Goal: Communication & Community: Answer question/provide support

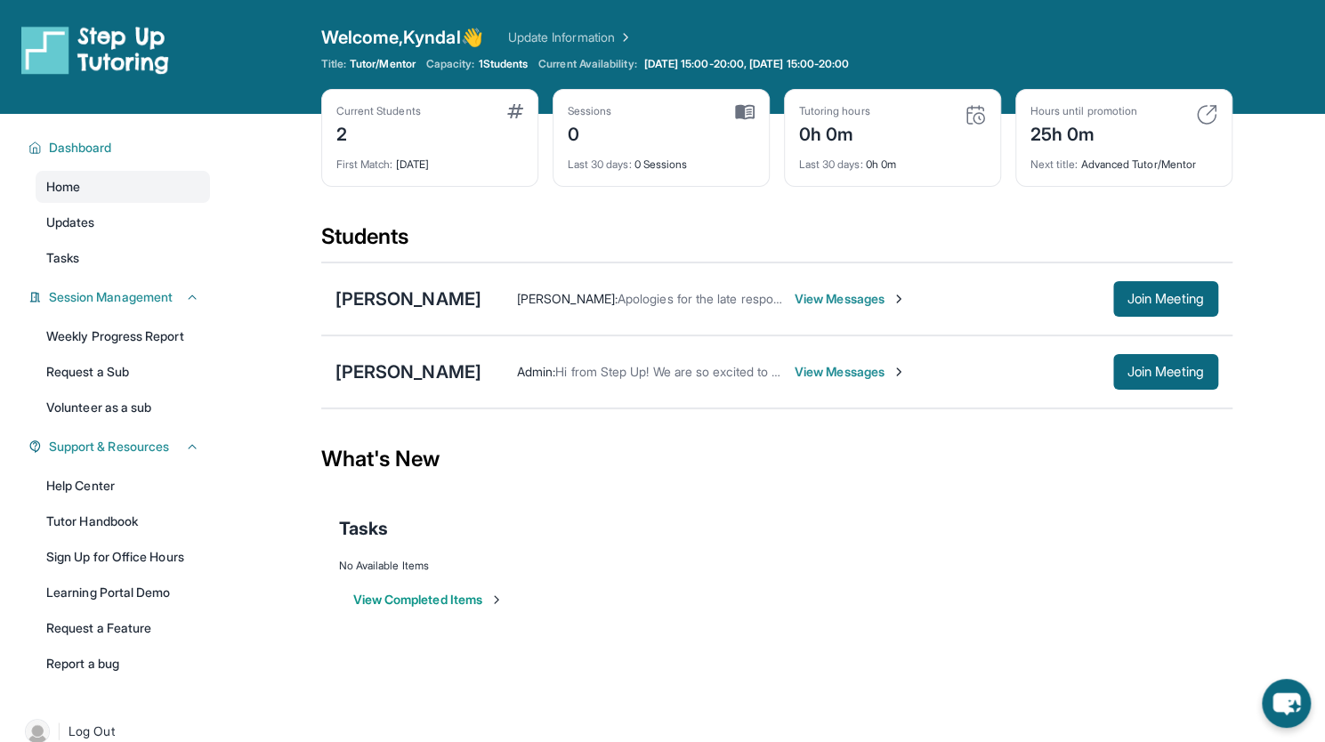
click at [866, 372] on span "View Messages" at bounding box center [849, 372] width 111 height 18
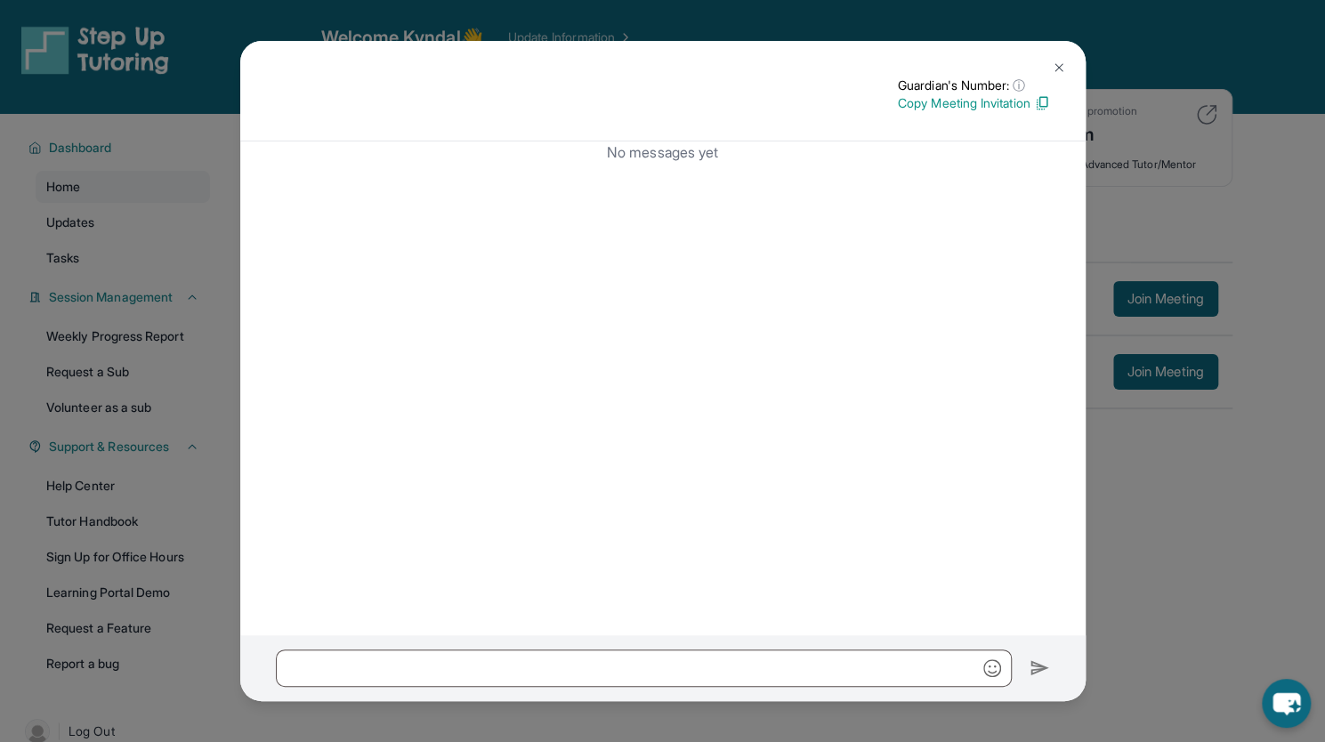
click at [1063, 60] on button at bounding box center [1059, 68] width 36 height 36
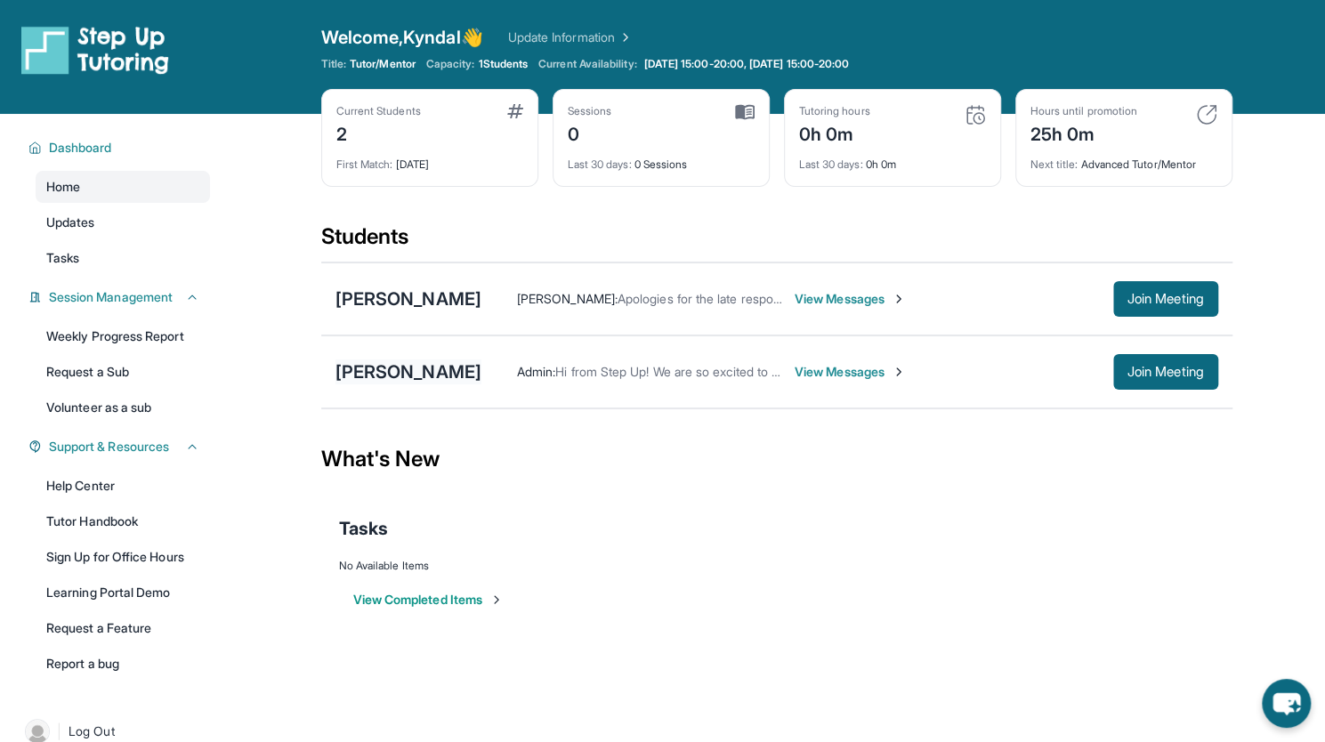
click at [443, 368] on div "[PERSON_NAME]" at bounding box center [408, 371] width 146 height 25
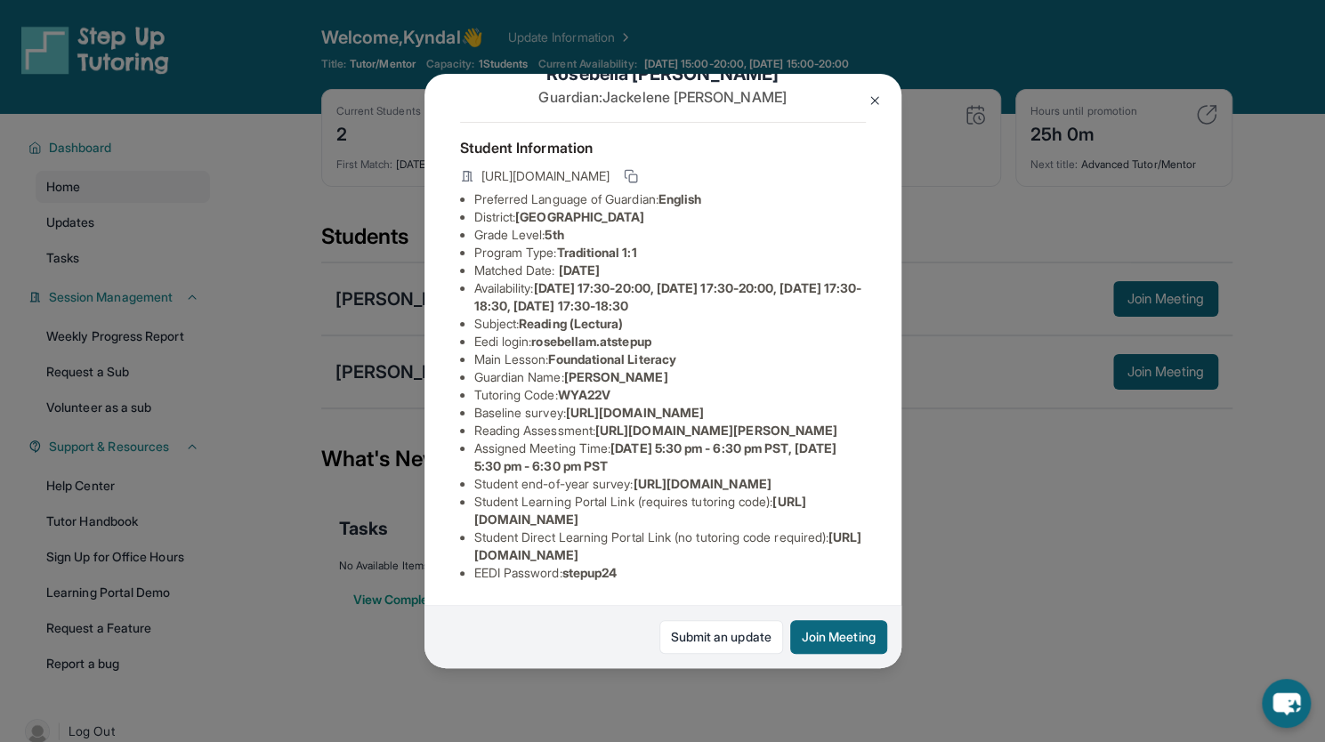
scroll to position [235, 0]
click at [580, 387] on span "WYA22V" at bounding box center [584, 394] width 52 height 15
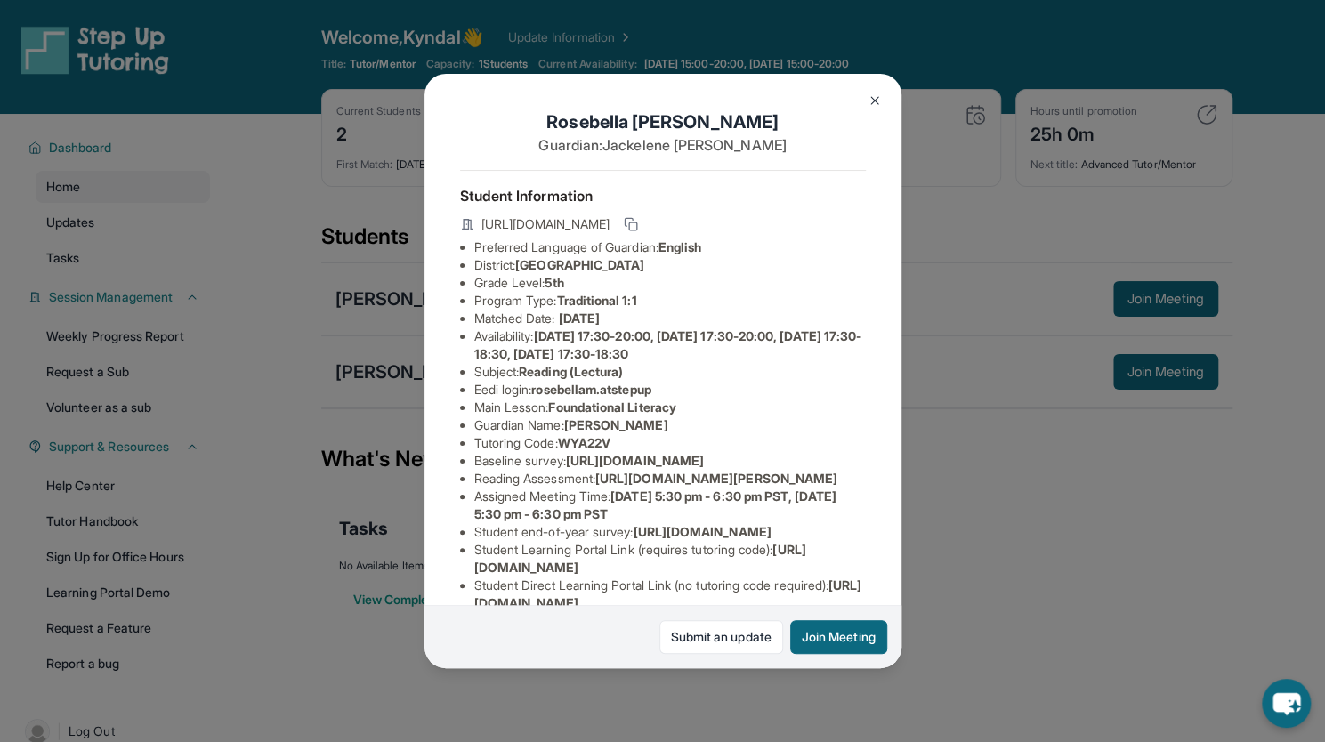
click at [553, 230] on span "[URL][DOMAIN_NAME]" at bounding box center [545, 224] width 128 height 18
click at [603, 272] on span "[GEOGRAPHIC_DATA]" at bounding box center [579, 264] width 129 height 15
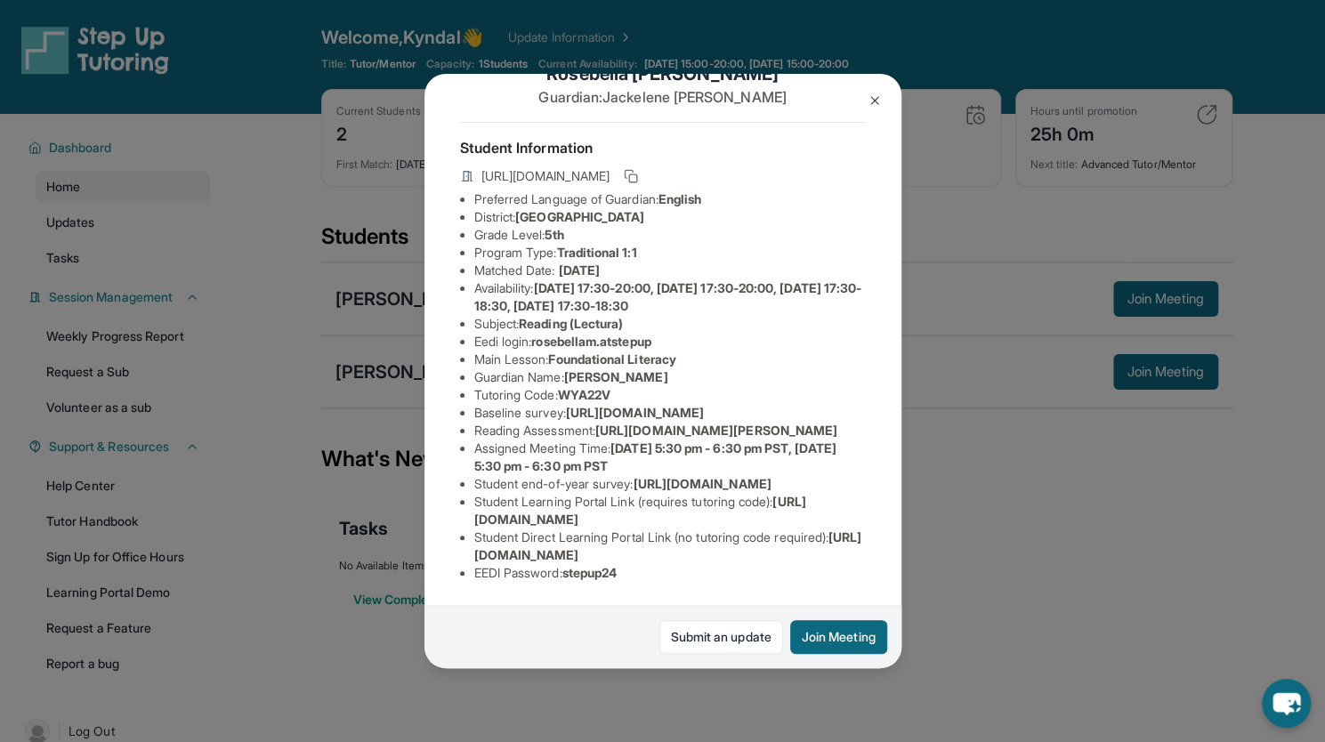
click at [876, 99] on img at bounding box center [874, 100] width 14 height 14
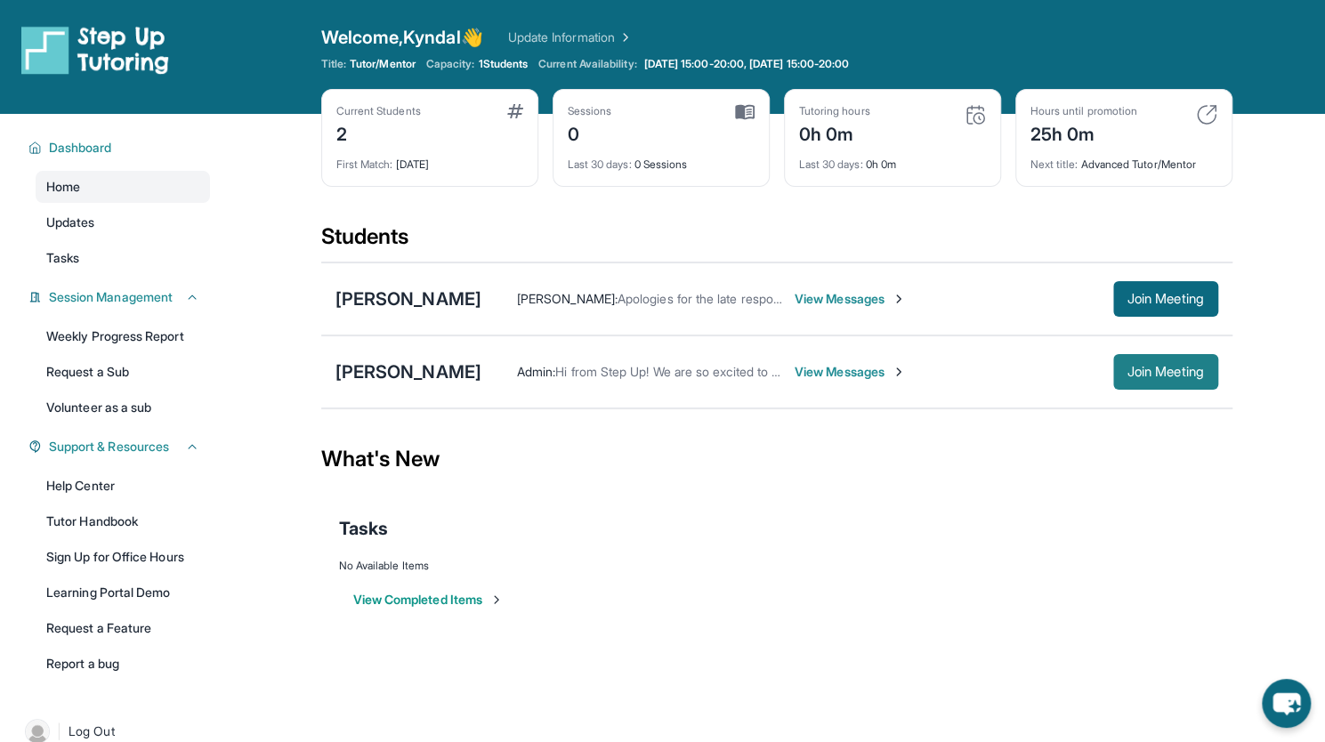
click at [1144, 376] on span "Join Meeting" at bounding box center [1165, 372] width 77 height 11
